Goal: Task Accomplishment & Management: Manage account settings

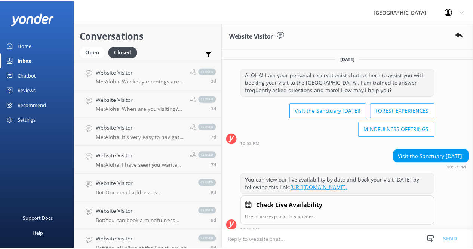
scroll to position [232, 0]
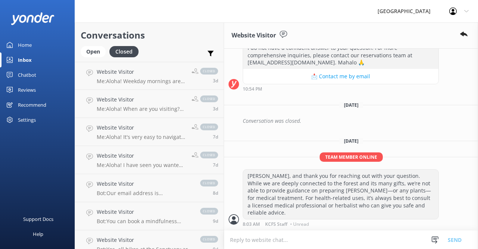
click at [28, 91] on div "Reviews" at bounding box center [27, 89] width 18 height 15
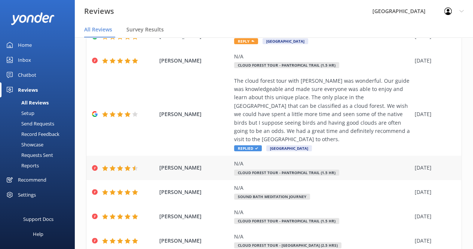
scroll to position [196, 0]
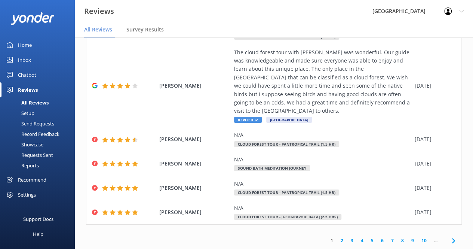
click at [337, 241] on link "2" at bounding box center [342, 240] width 10 height 7
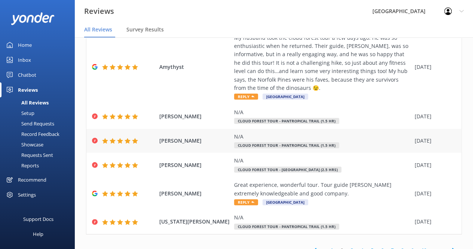
scroll to position [254, 0]
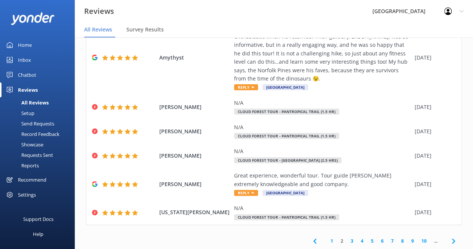
click at [347, 240] on link "3" at bounding box center [352, 240] width 10 height 7
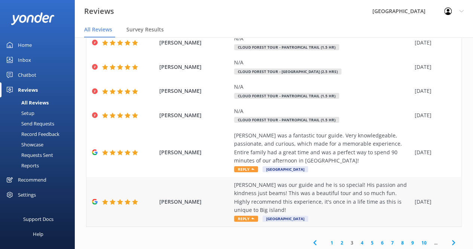
scroll to position [204, 0]
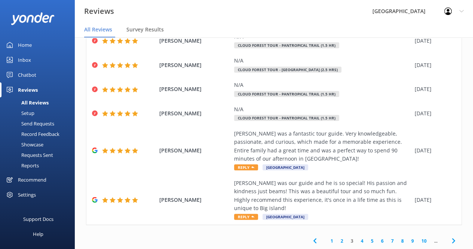
click at [357, 243] on link "4" at bounding box center [362, 240] width 10 height 7
